Goal: Information Seeking & Learning: Compare options

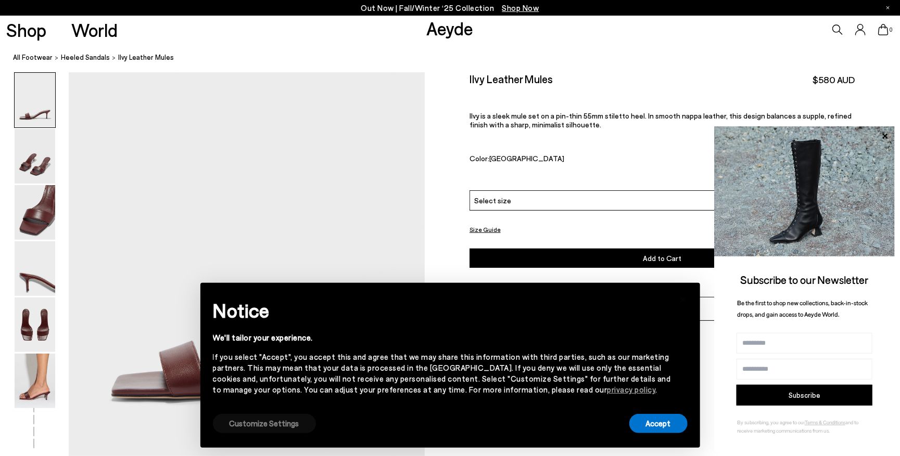
click at [267, 421] on button "Customize Settings" at bounding box center [264, 423] width 103 height 19
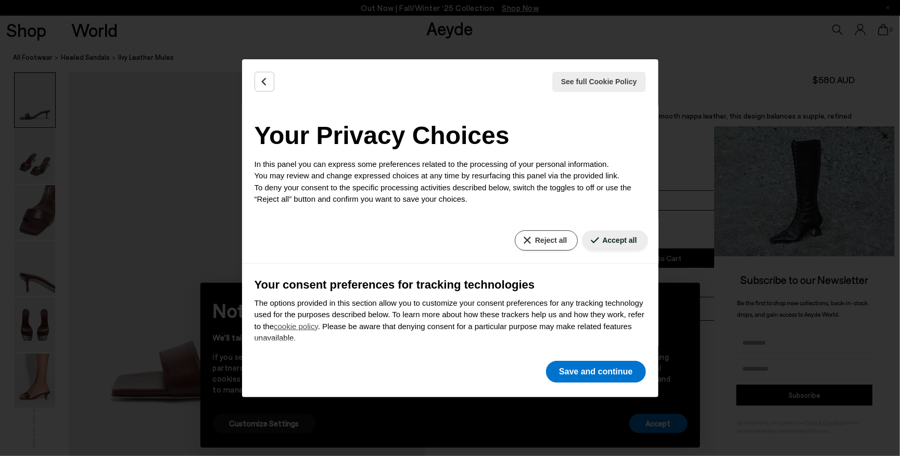
click at [551, 245] on button "Reject all" at bounding box center [546, 240] width 63 height 20
click at [546, 243] on button "Reject all" at bounding box center [546, 240] width 63 height 20
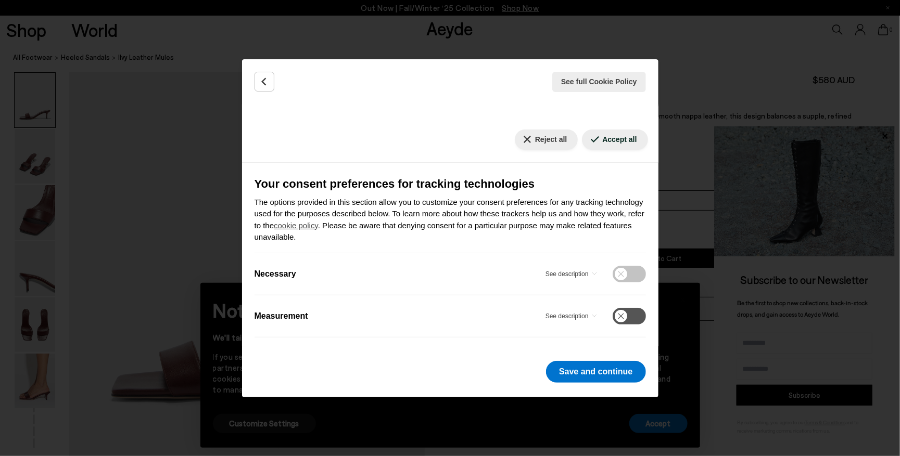
scroll to position [100, 0]
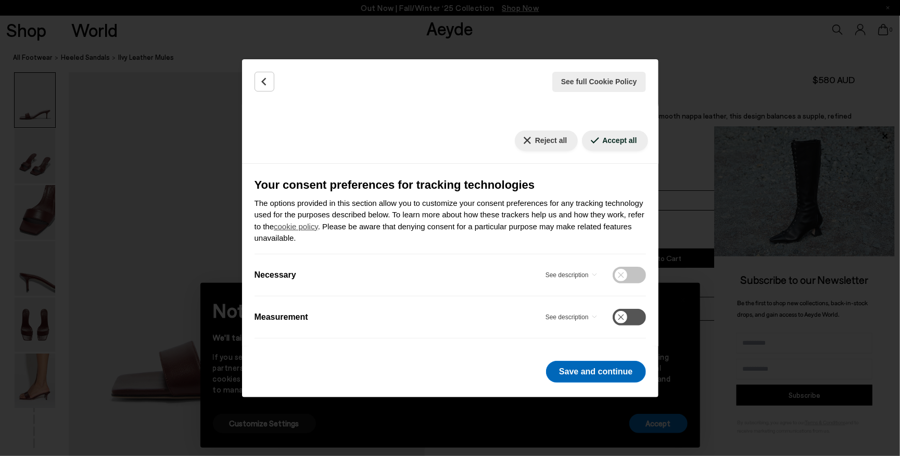
click at [590, 364] on button "Save and continue" at bounding box center [595, 372] width 99 height 22
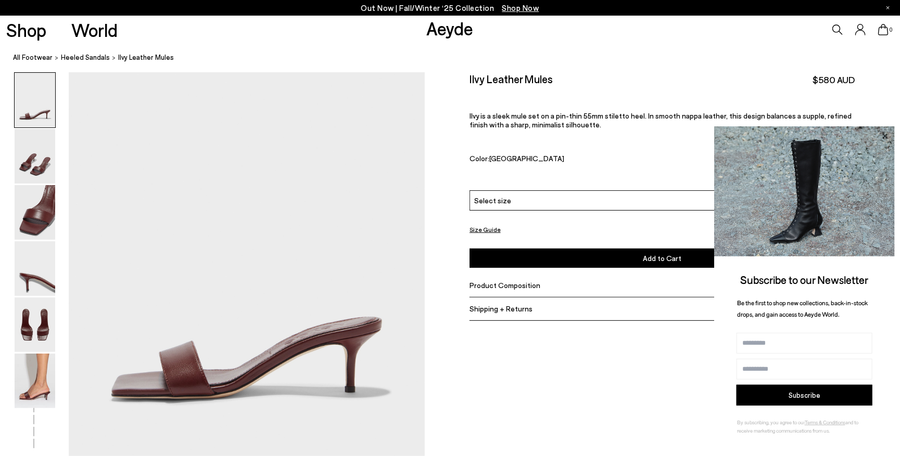
click at [885, 137] on icon at bounding box center [884, 135] width 5 height 5
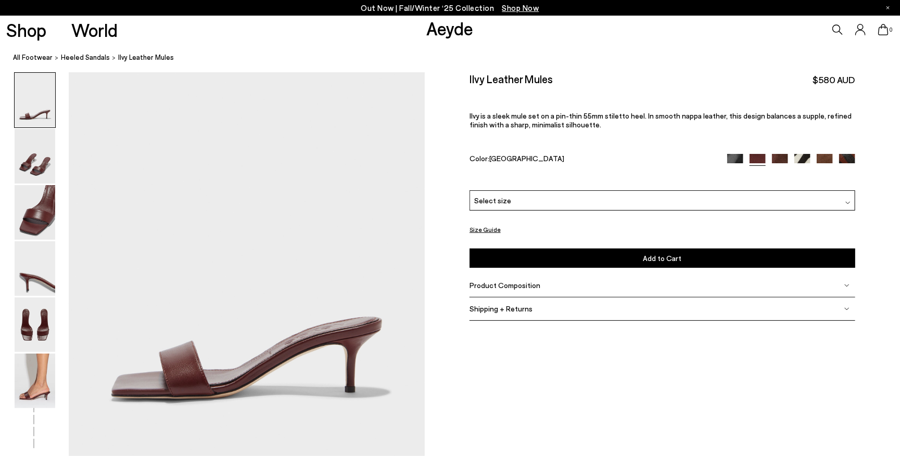
click at [509, 285] on span "Product Composition" at bounding box center [504, 285] width 71 height 9
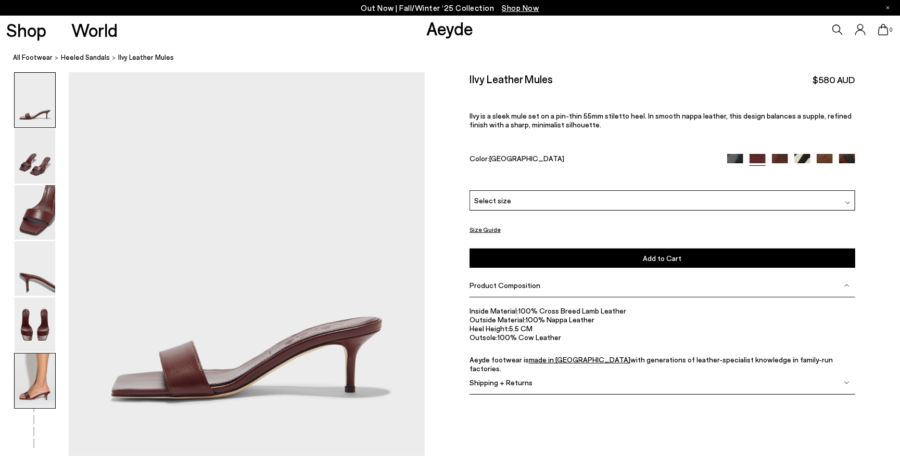
click at [19, 374] on img at bounding box center [35, 381] width 41 height 55
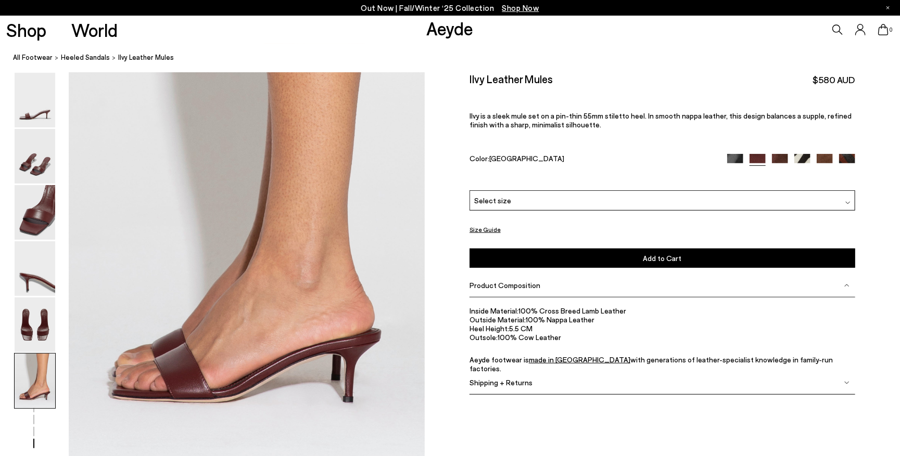
click at [803, 157] on img at bounding box center [802, 161] width 16 height 16
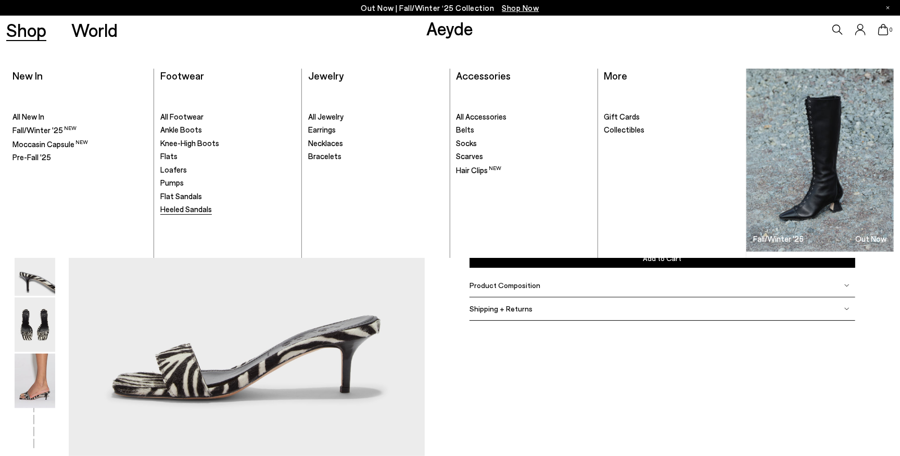
click at [179, 205] on span "Heeled Sandals" at bounding box center [186, 208] width 52 height 9
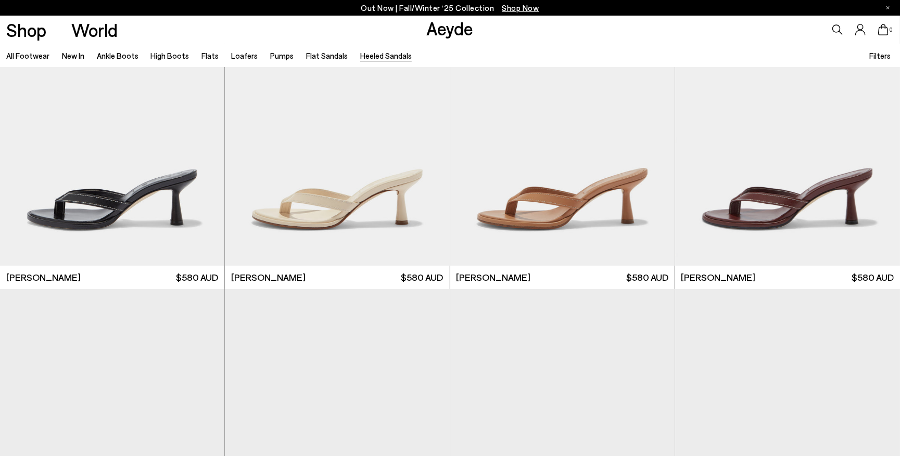
scroll to position [84, 0]
click at [430, 129] on div "Next slide" at bounding box center [428, 128] width 31 height 31
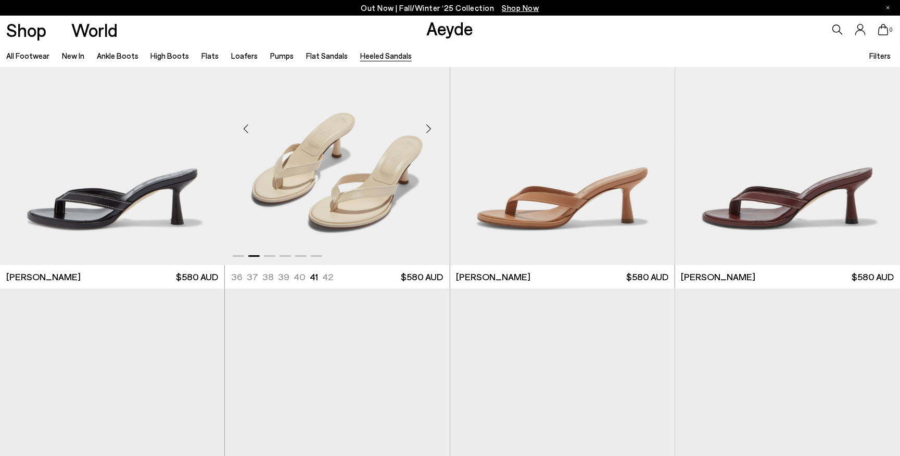
click at [430, 129] on div "Next slide" at bounding box center [428, 128] width 31 height 31
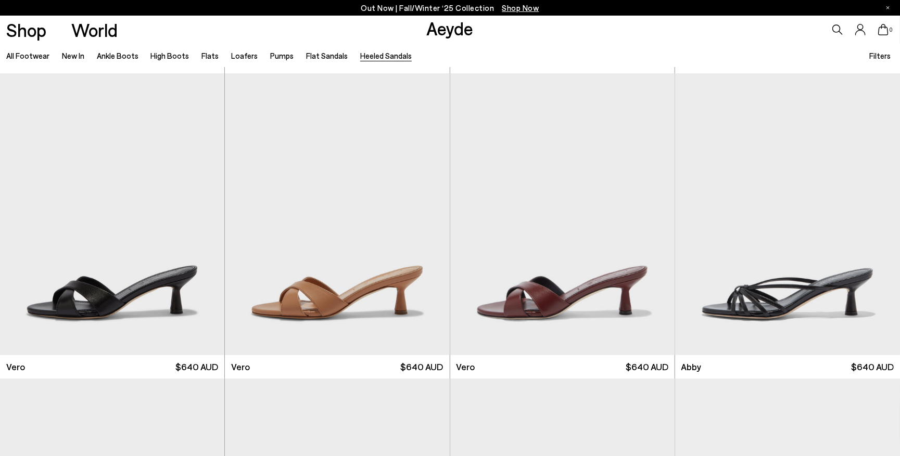
scroll to position [397, 0]
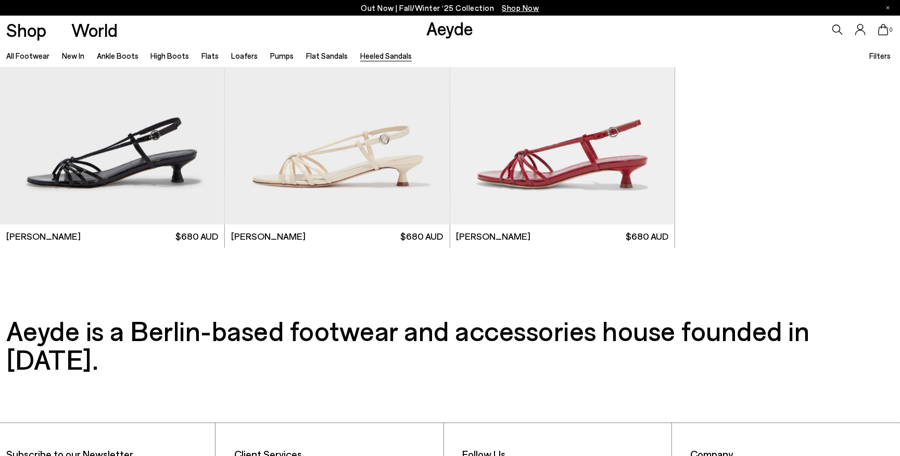
scroll to position [2873, 0]
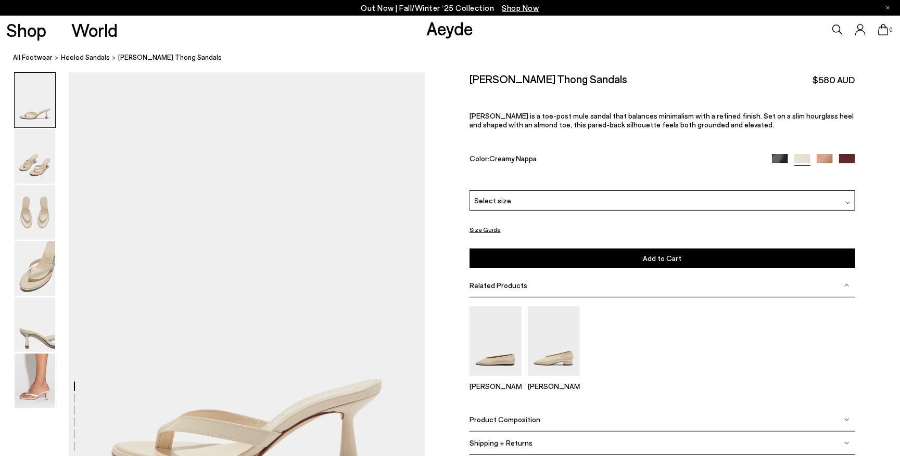
scroll to position [169, 0]
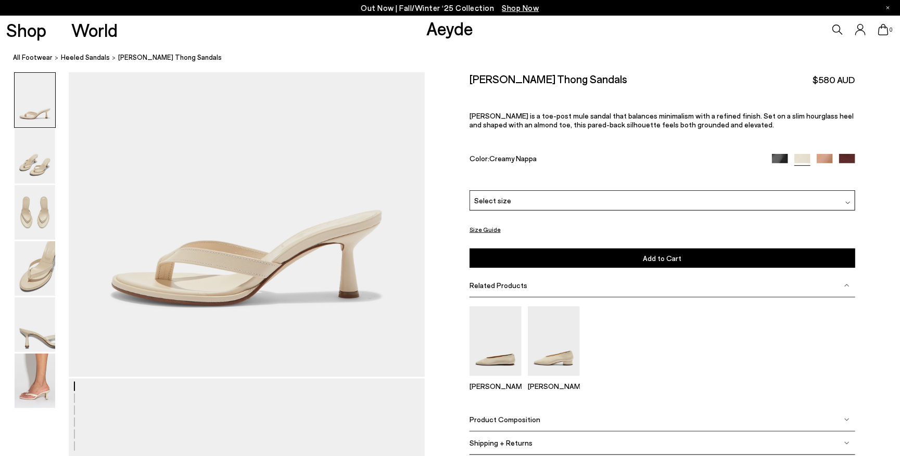
click at [478, 416] on span "Product Composition" at bounding box center [504, 419] width 71 height 9
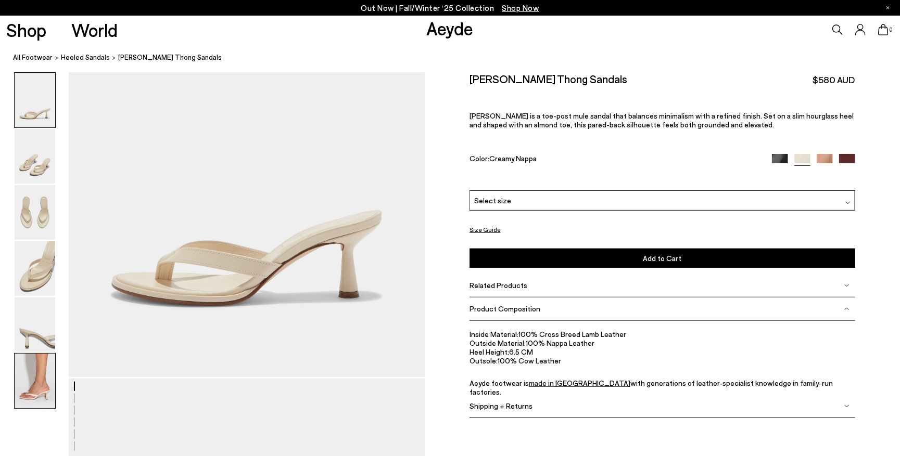
click at [45, 378] on img at bounding box center [35, 381] width 41 height 55
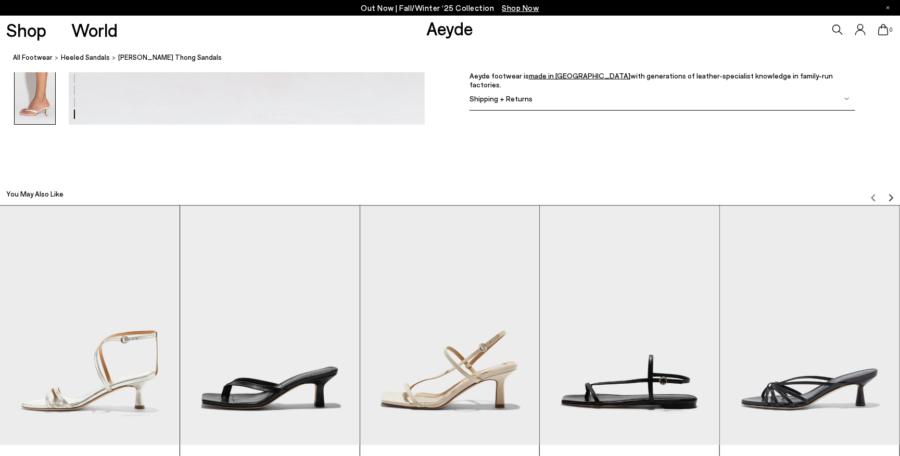
scroll to position [2664, 0]
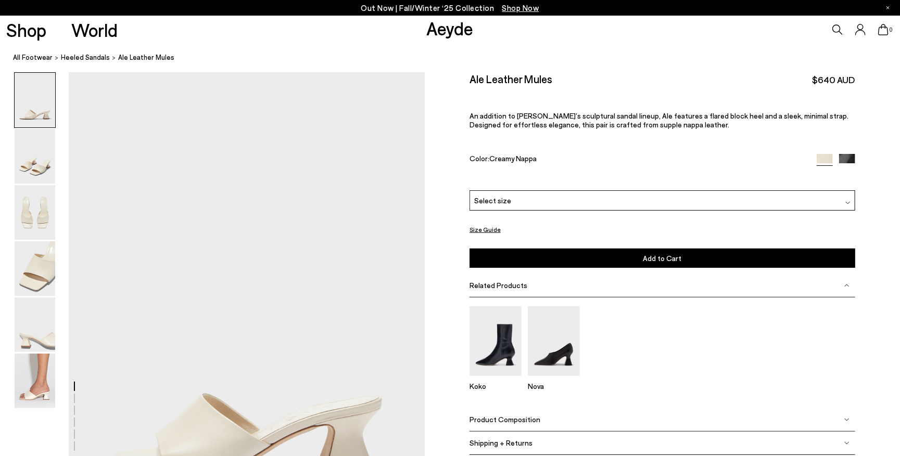
scroll to position [237, 0]
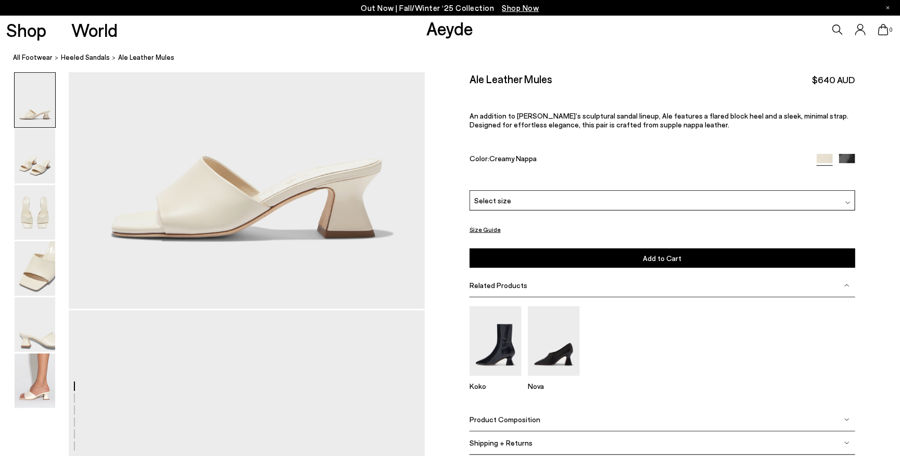
click at [487, 420] on span "Product Composition" at bounding box center [504, 419] width 71 height 9
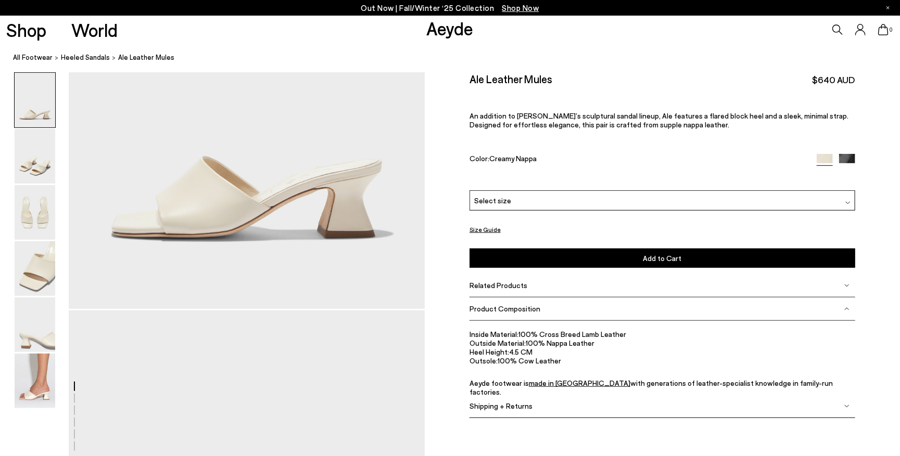
click at [40, 387] on img at bounding box center [35, 381] width 41 height 55
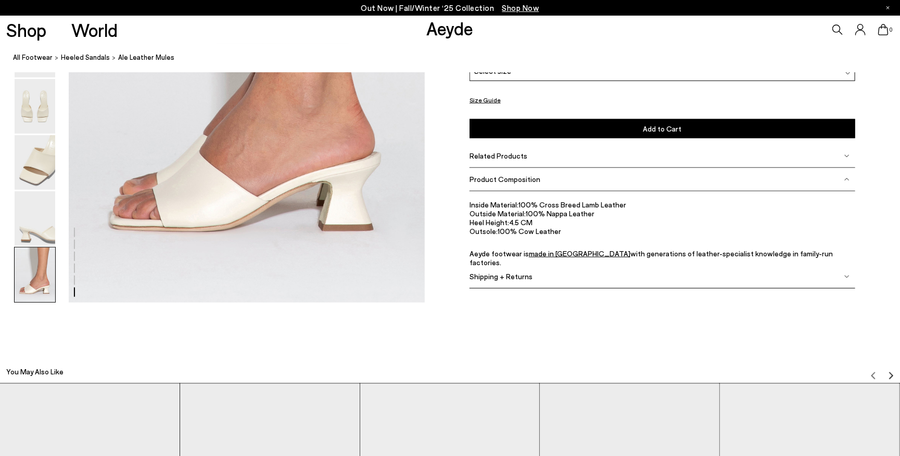
scroll to position [2583, 0]
